Goal: Use online tool/utility: Utilize a website feature to perform a specific function

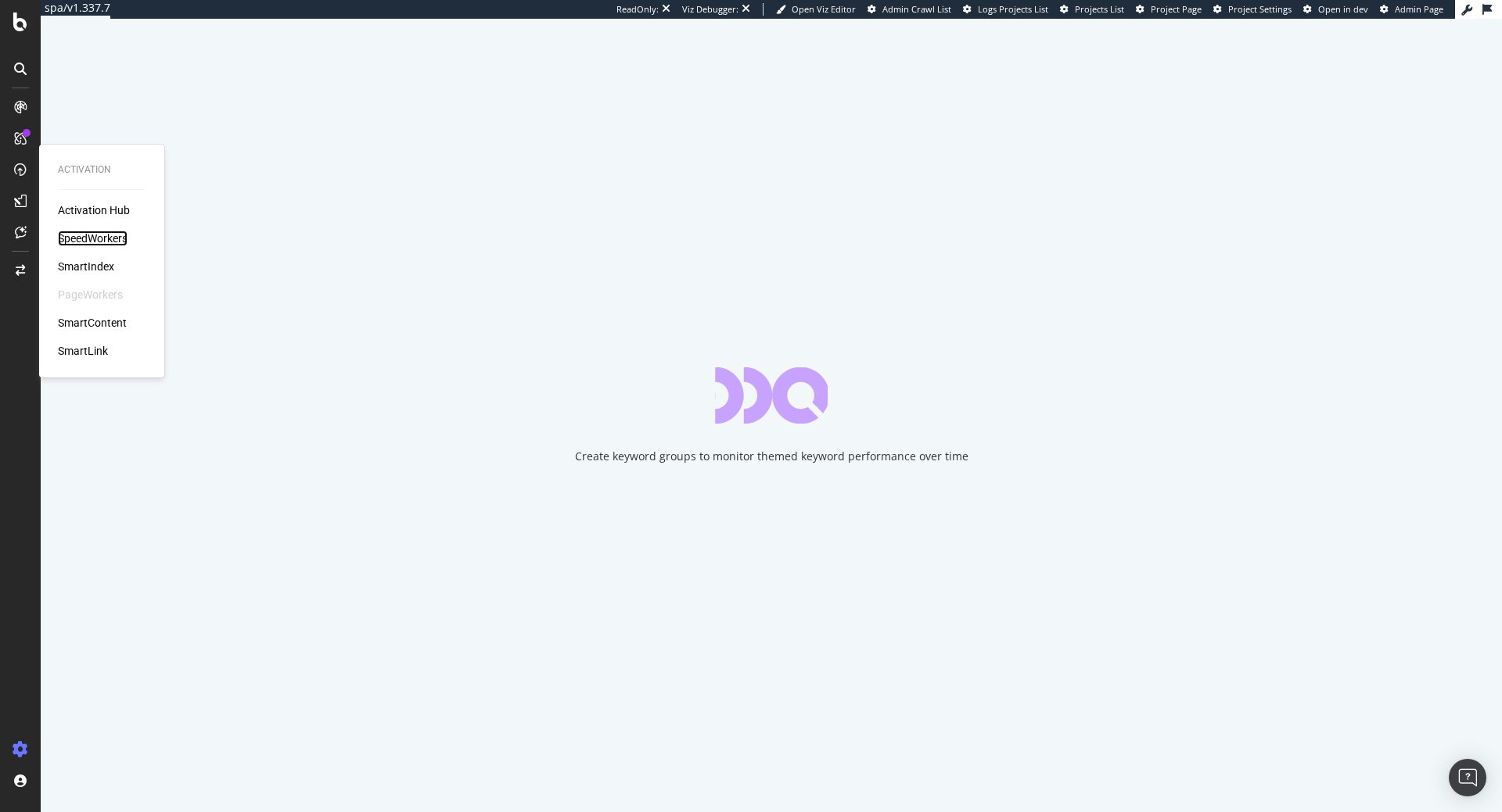
click at [97, 241] on div "SpeedWorkers" at bounding box center [93, 238] width 70 height 16
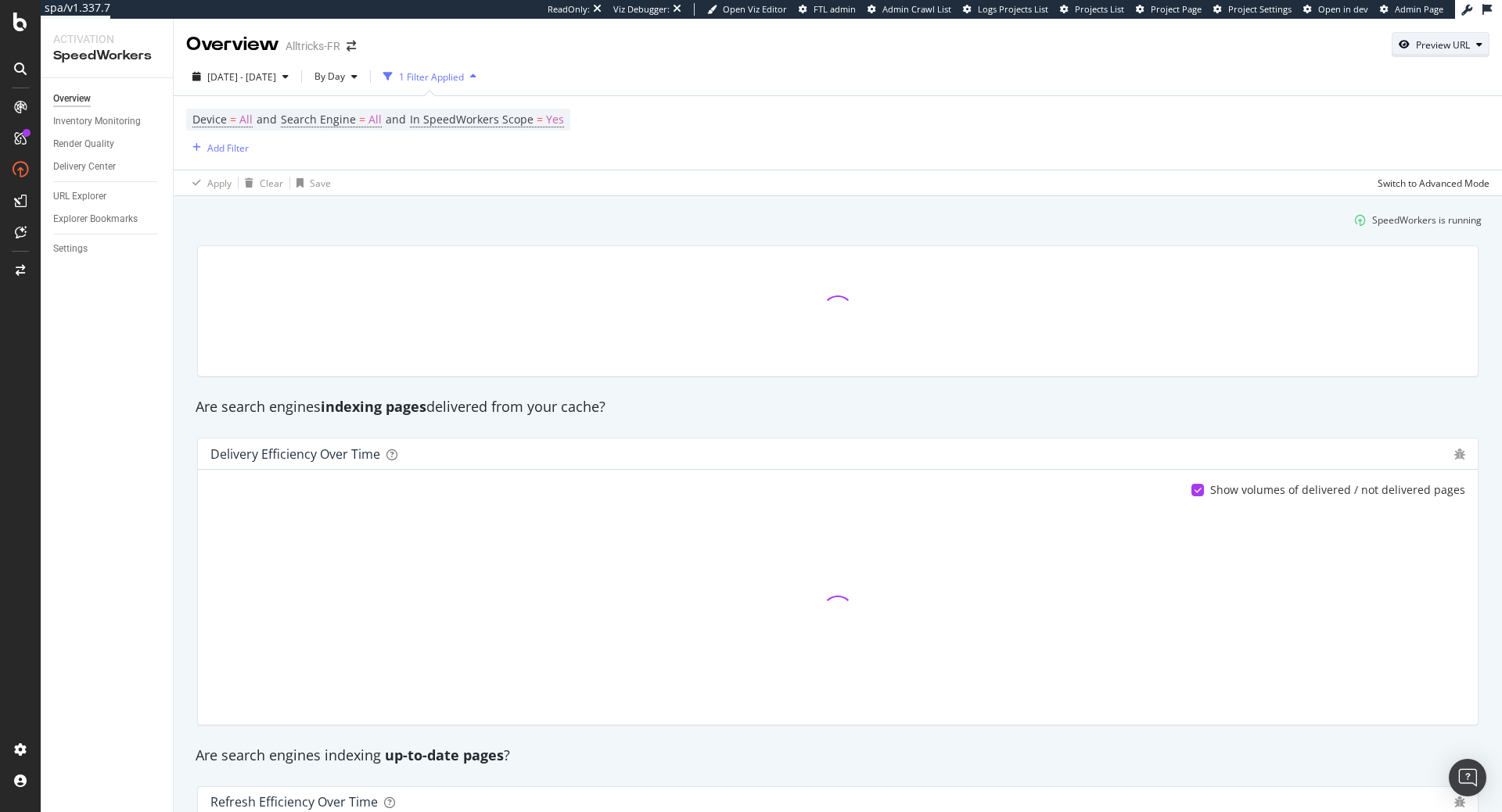
click at [1450, 48] on div "Preview URL" at bounding box center [1443, 45] width 54 height 13
click at [1379, 114] on input "url" at bounding box center [1392, 116] width 170 height 27
paste input "[URL][DOMAIN_NAME]"
type input "[URL][DOMAIN_NAME]"
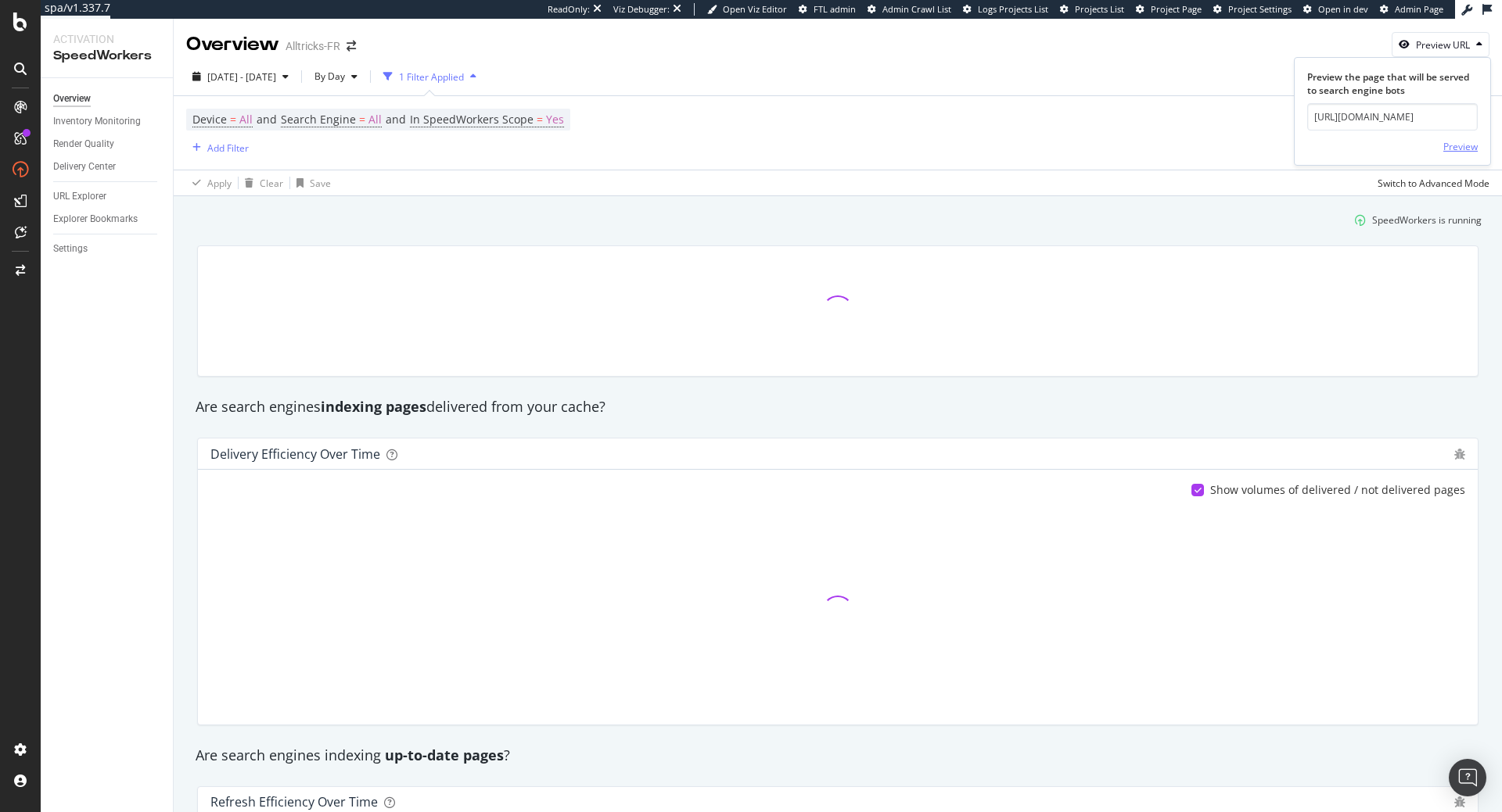
click at [1472, 138] on div "Preview" at bounding box center [1460, 146] width 34 height 24
